Goal: Feedback & Contribution: Contribute content

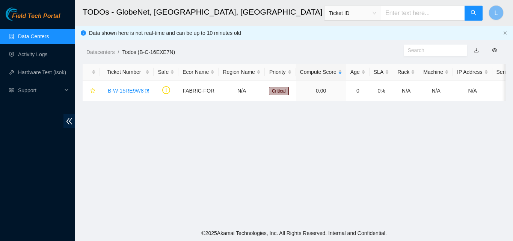
click at [15, 8] on img at bounding box center [22, 14] width 32 height 13
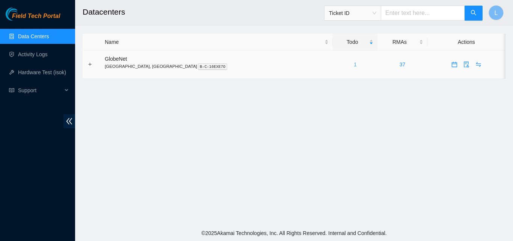
click at [354, 64] on link "1" at bounding box center [355, 65] width 3 height 6
click at [41, 57] on link "Activity Logs" at bounding box center [33, 54] width 30 height 6
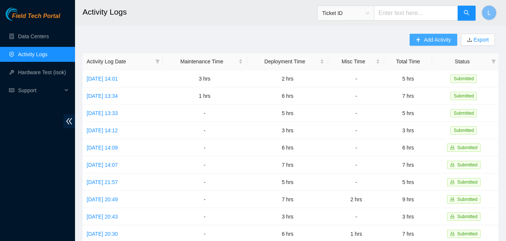
click at [429, 42] on span "Add Activity" at bounding box center [437, 40] width 27 height 8
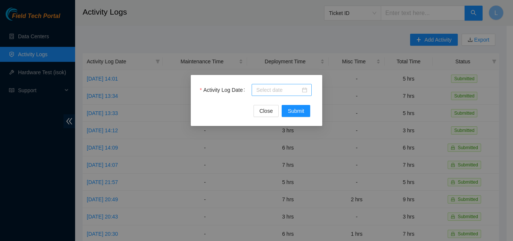
click at [279, 92] on input "Activity Log Date" at bounding box center [278, 90] width 44 height 8
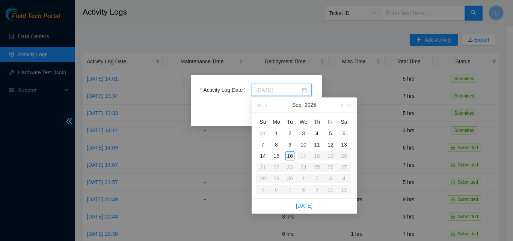
type input "2025-09-16"
click at [288, 154] on div "16" at bounding box center [289, 156] width 9 height 9
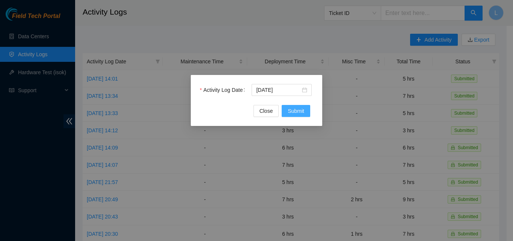
click at [301, 114] on span "Submit" at bounding box center [296, 111] width 17 height 8
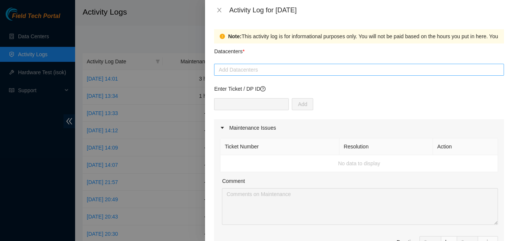
click at [300, 71] on div at bounding box center [359, 69] width 286 height 9
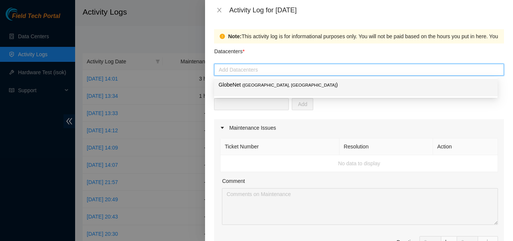
click at [227, 89] on p "GlobeNet ( Fortaleza, Brazil )" at bounding box center [355, 85] width 274 height 9
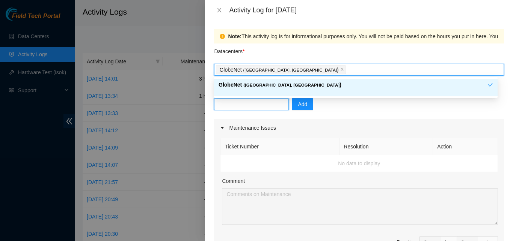
click at [228, 104] on input "text" at bounding box center [251, 104] width 75 height 12
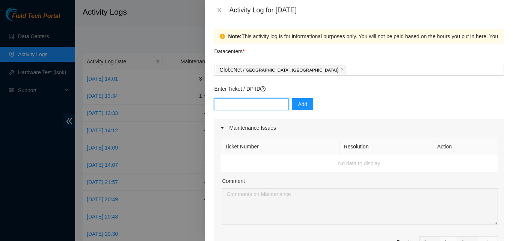
click at [267, 102] on input "text" at bounding box center [251, 104] width 75 height 12
paste input "DP84942"
type input "DP84942"
click at [298, 105] on span "Add" at bounding box center [302, 104] width 9 height 8
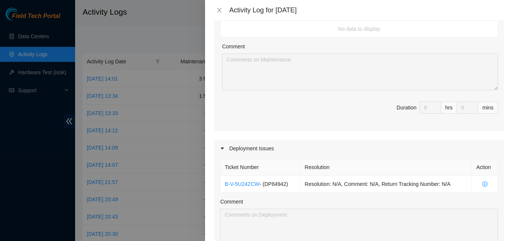
scroll to position [25, 0]
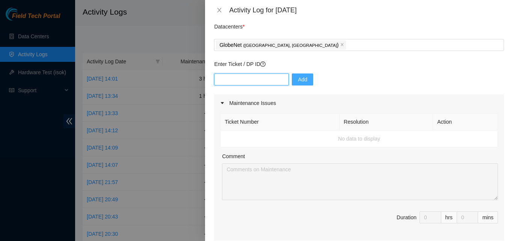
click at [271, 79] on input "text" at bounding box center [251, 80] width 75 height 12
paste input "B-W-15RE9W8"
type input "B-W-15RE9W8"
click at [298, 78] on span "Add" at bounding box center [302, 79] width 9 height 8
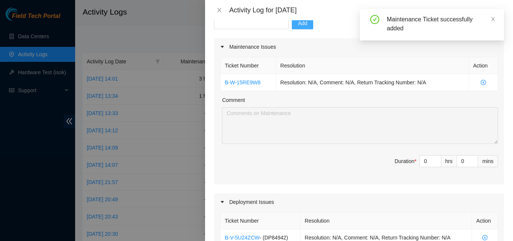
scroll to position [87, 0]
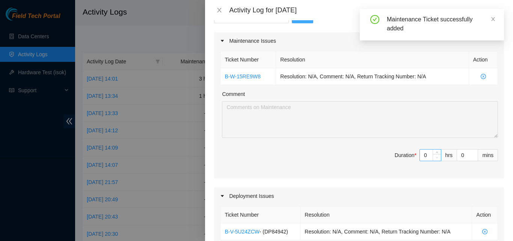
click at [432, 160] on span "Decrease Value" at bounding box center [436, 157] width 8 height 7
click at [423, 157] on input "0" at bounding box center [430, 155] width 21 height 11
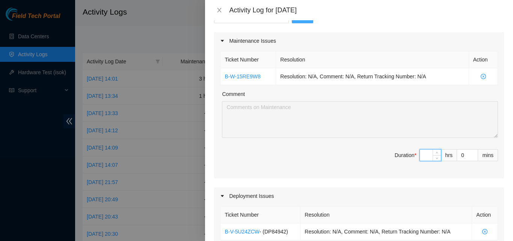
type input "2"
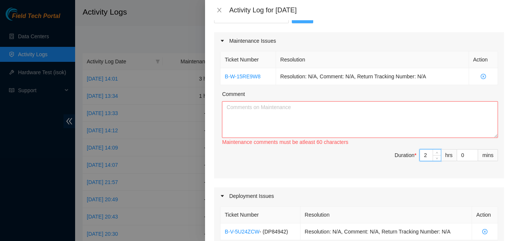
type input "2"
click at [430, 111] on textarea "Comment" at bounding box center [360, 119] width 276 height 37
paste textarea "ASSISTANCE IN EXECUTING THE TICKET"
click at [392, 104] on textarea "ASSISTANCE IN EXECUTING THE TICKET" at bounding box center [360, 119] width 276 height 37
type textarea "ASSISTANCE IN EXECUTING THE TICKET"
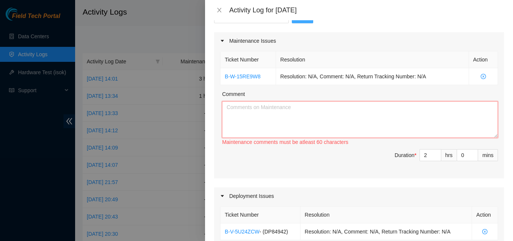
paste textarea "ASSISTANCE IN EXECUTING THE TICKET, ASSISTANCE IN LOCATING AND MEASURING SIGNAL…"
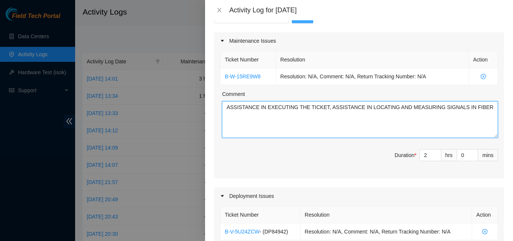
type textarea "ASSISTANCE IN EXECUTING THE TICKET, ASSISTANCE IN LOCATING AND MEASURING SIGNAL…"
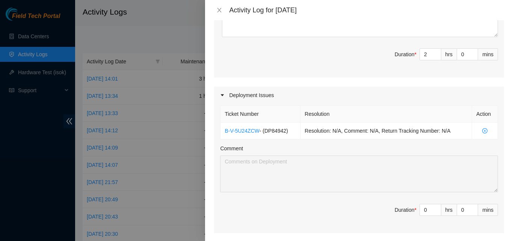
scroll to position [190, 0]
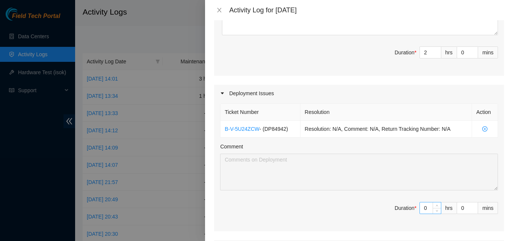
click at [423, 206] on input "0" at bounding box center [430, 208] width 21 height 11
type input "3"
type input "5"
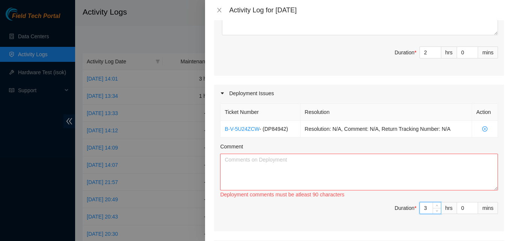
type input "3"
click at [425, 175] on textarea "Comment" at bounding box center [359, 172] width 278 height 37
paste textarea "ASSISTANCE IN SEARCHING FOR AND ORGANIZING EQUIPMENT FOR RMA (SERVERS, DISKS, E…"
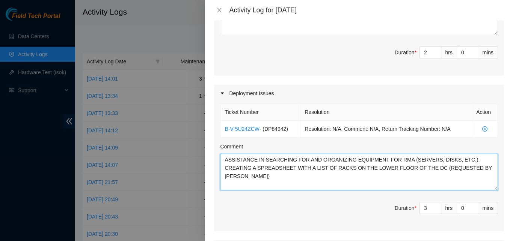
type textarea "ASSISTANCE IN SEARCHING FOR AND ORGANIZING EQUIPMENT FOR RMA (SERVERS, DISKS, E…"
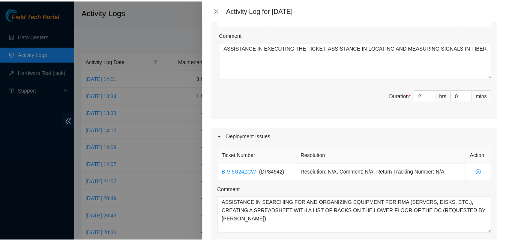
scroll to position [376, 0]
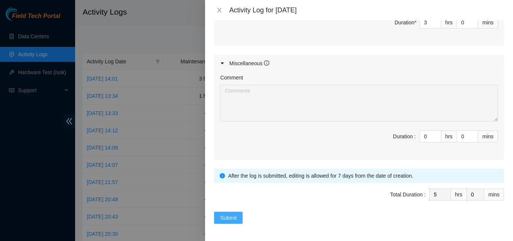
click at [220, 219] on button "Submit" at bounding box center [228, 218] width 29 height 12
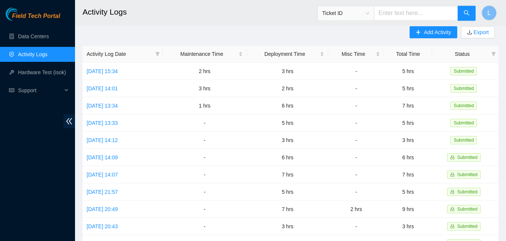
scroll to position [0, 0]
